Goal: Find specific page/section: Find specific page/section

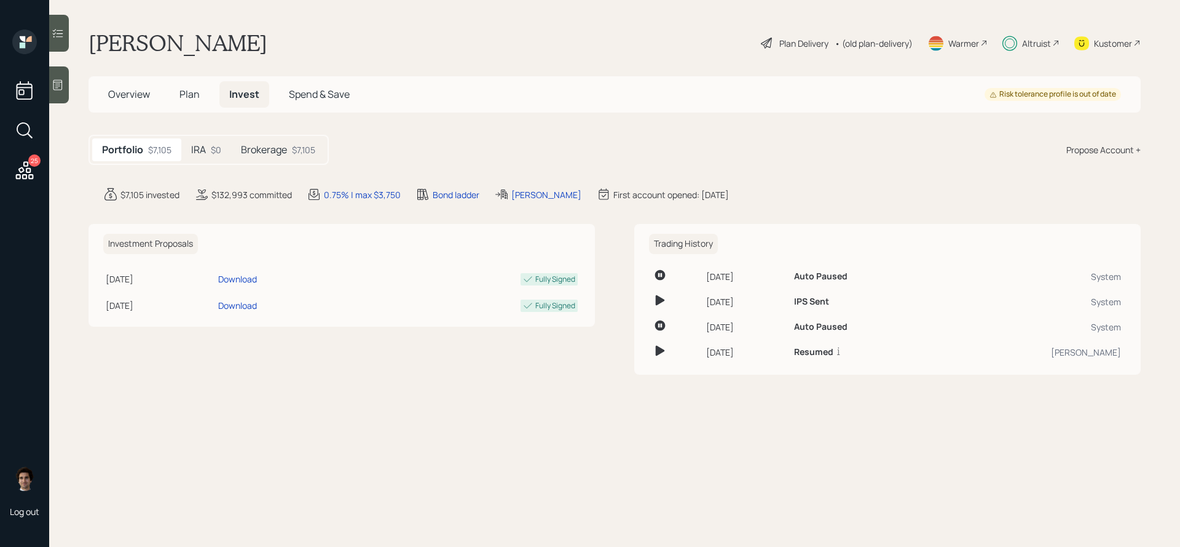
click at [305, 149] on div "$7,105" at bounding box center [303, 149] width 23 height 13
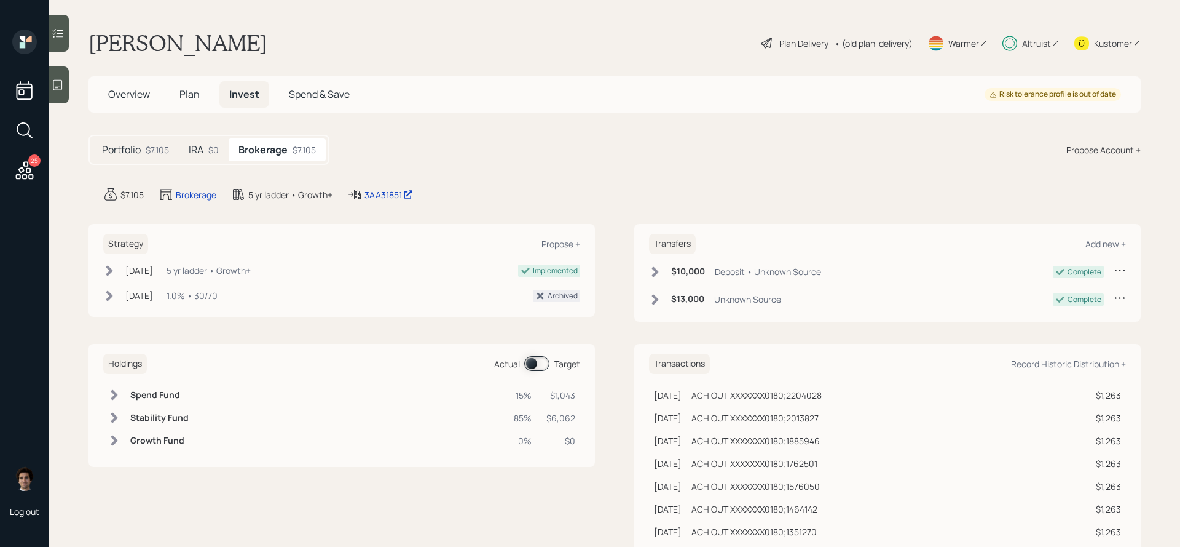
click at [384, 200] on div "3AA31851" at bounding box center [380, 194] width 66 height 15
click at [384, 196] on div "3AA31851" at bounding box center [389, 194] width 49 height 13
